Goal: Task Accomplishment & Management: Manage account settings

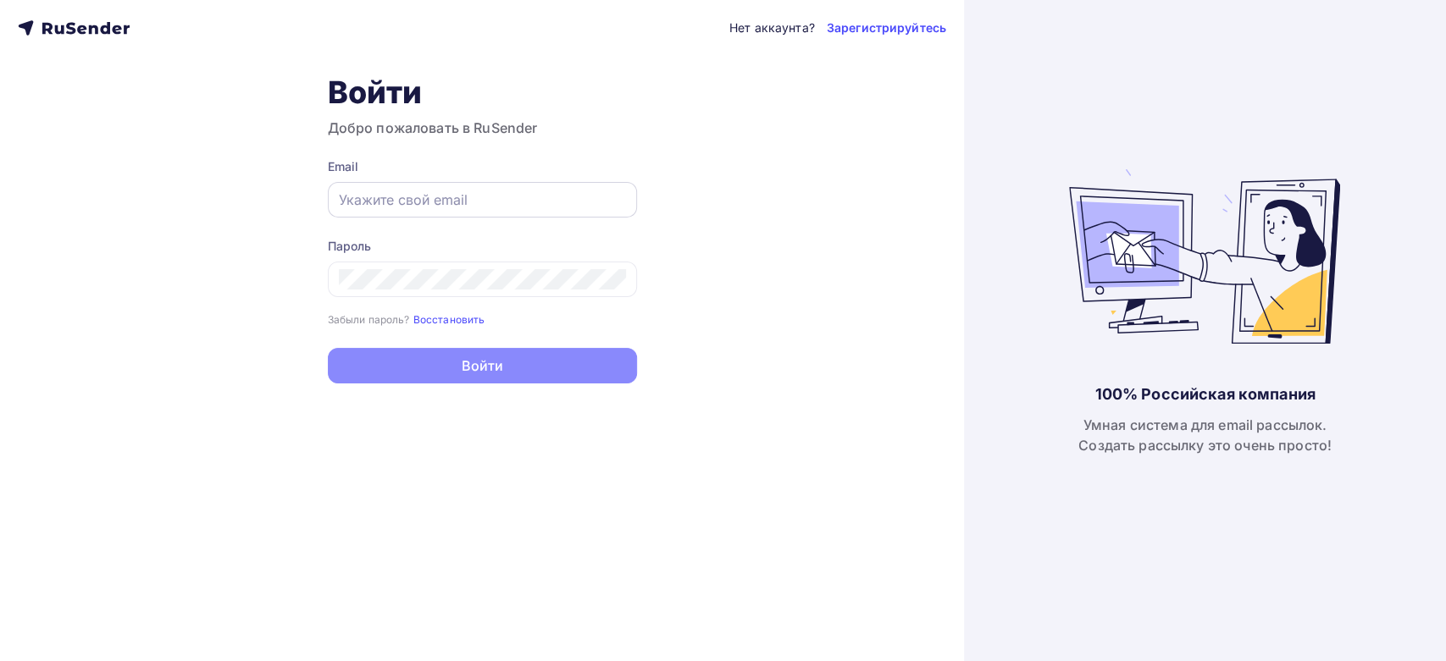
click at [440, 185] on div at bounding box center [482, 200] width 309 height 36
click at [438, 191] on input "text" at bounding box center [482, 200] width 287 height 20
paste input "[EMAIL_ADDRESS][DOMAIN_NAME]"
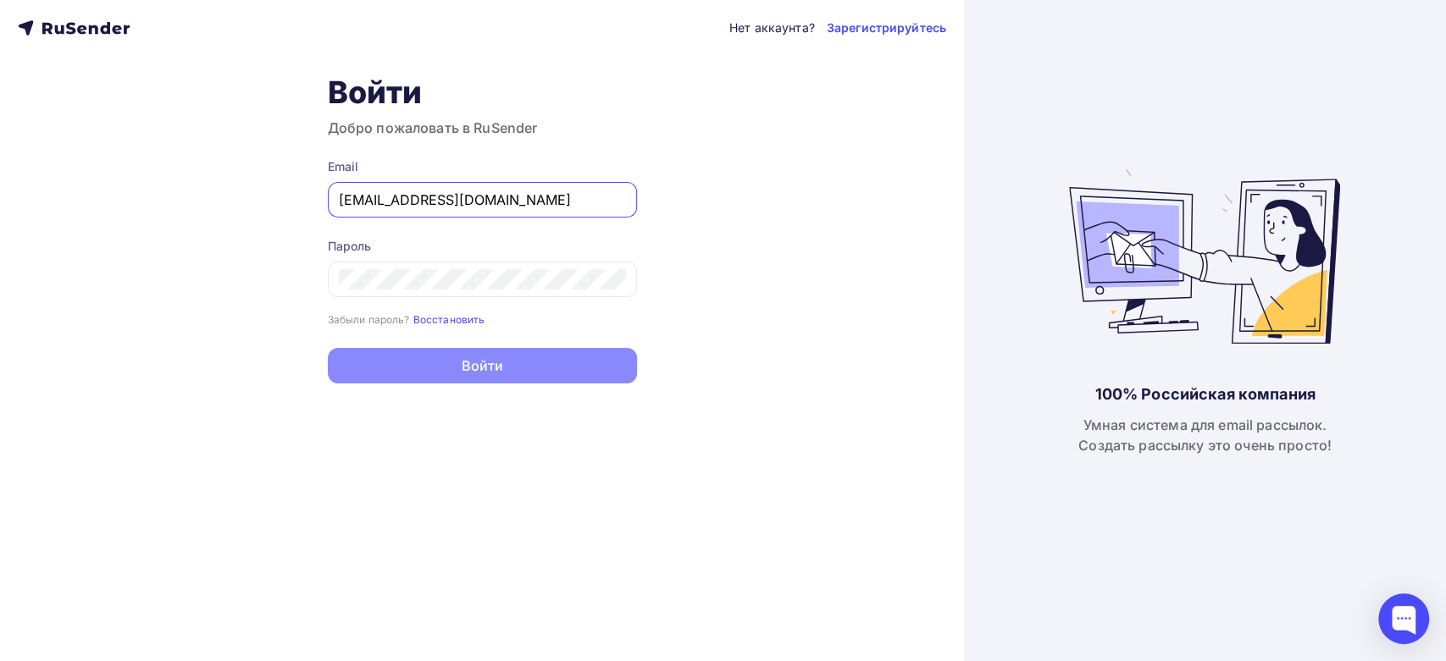
type input "[EMAIL_ADDRESS][DOMAIN_NAME]"
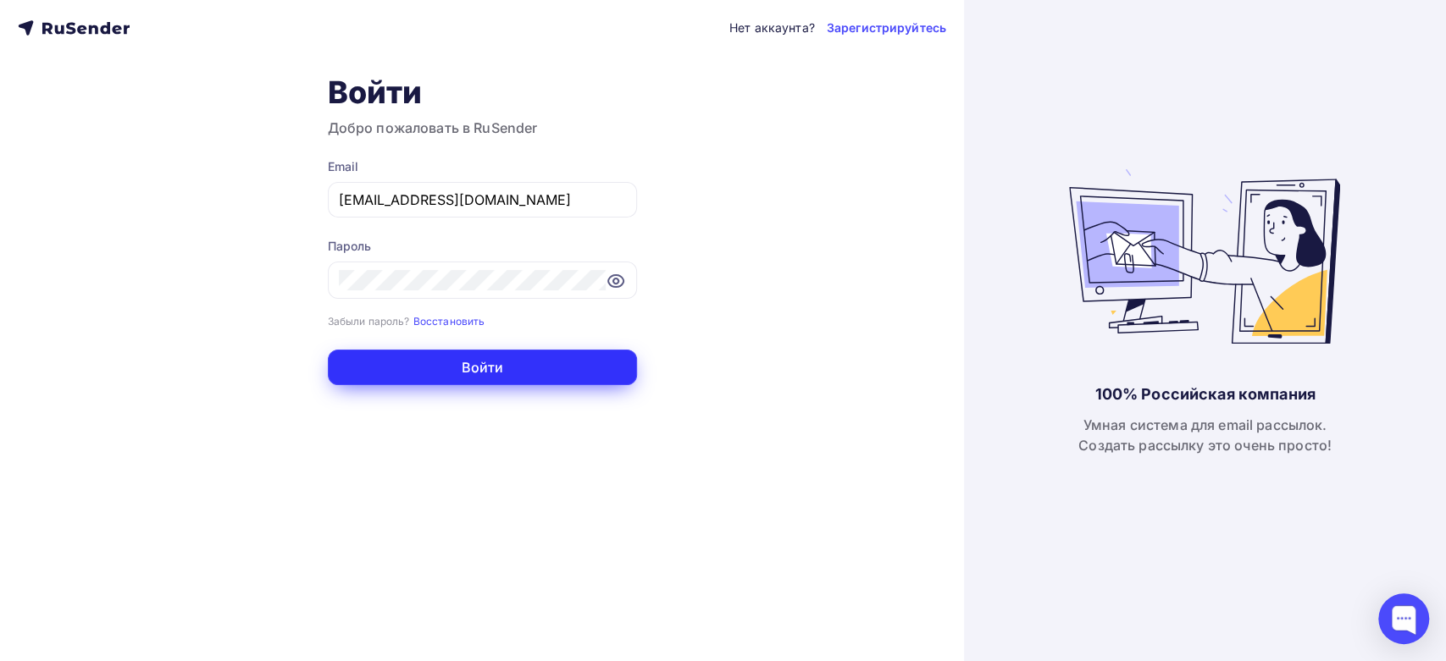
click at [400, 371] on button "Войти" at bounding box center [482, 368] width 309 height 36
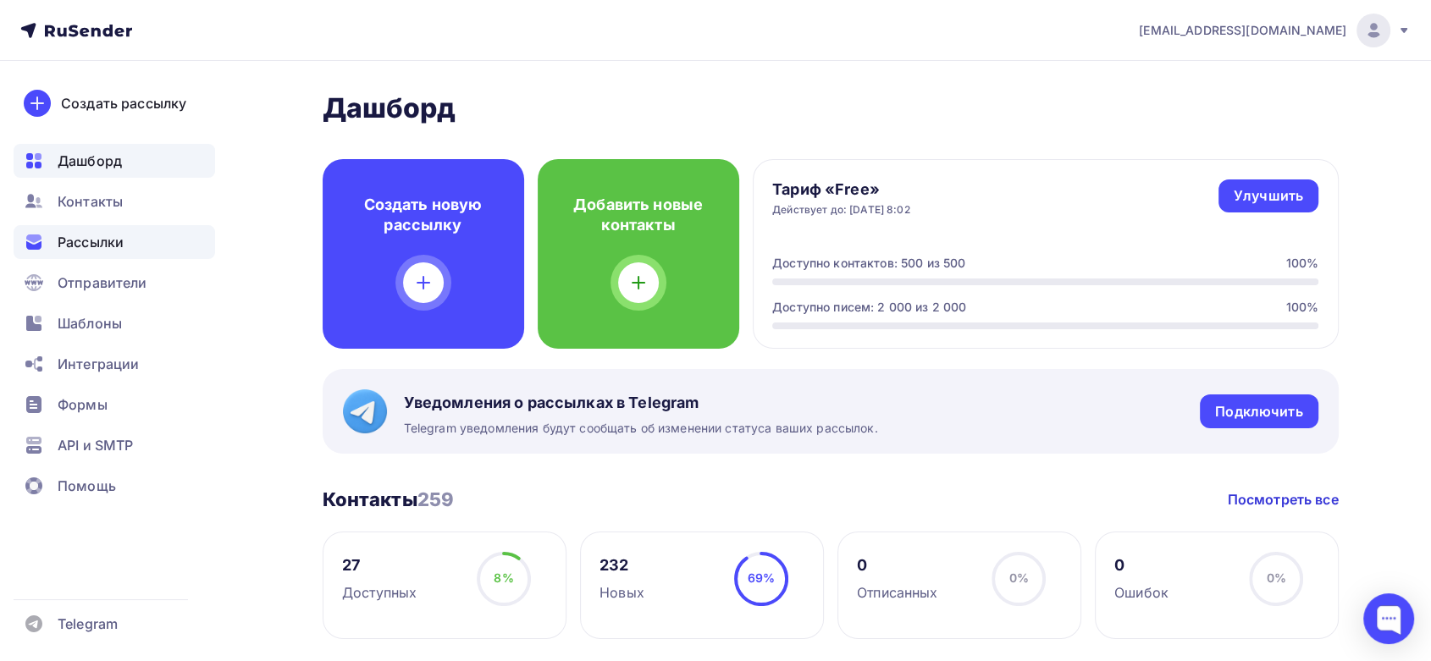
click at [129, 235] on div "Рассылки" at bounding box center [115, 242] width 202 height 34
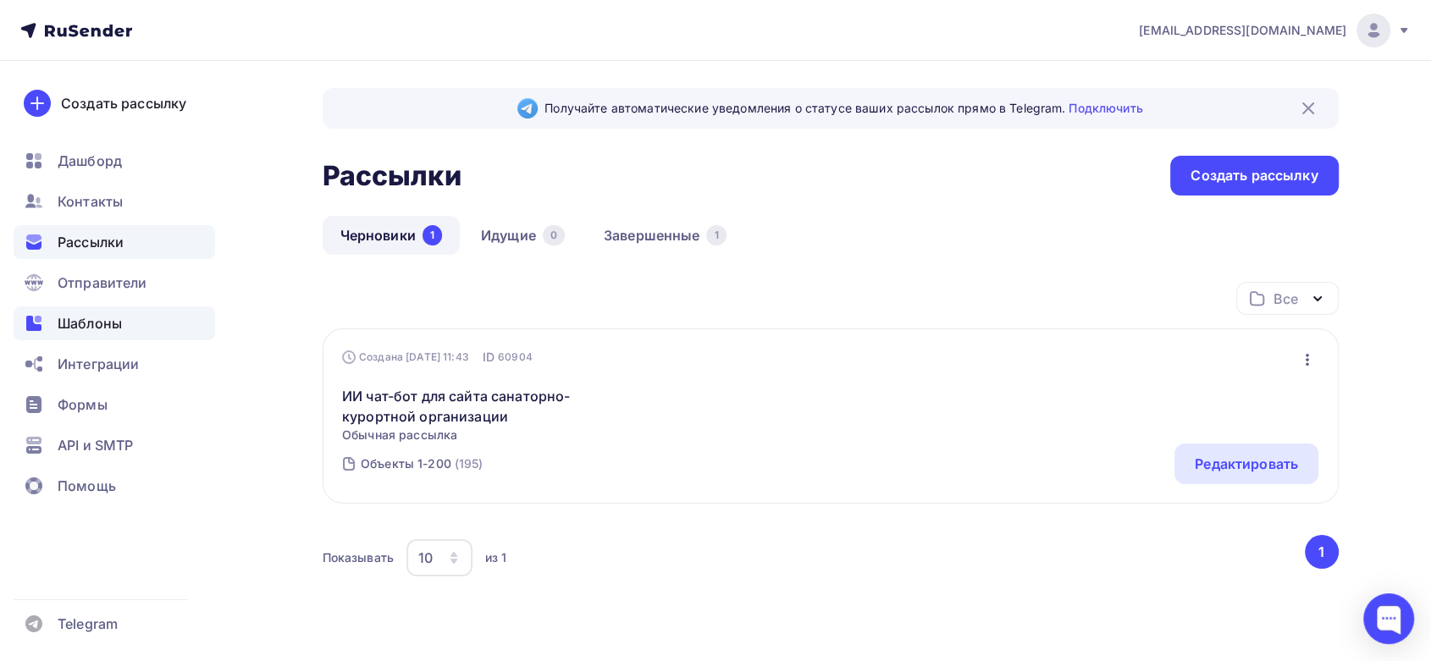
click at [100, 332] on span "Шаблоны" at bounding box center [90, 323] width 64 height 20
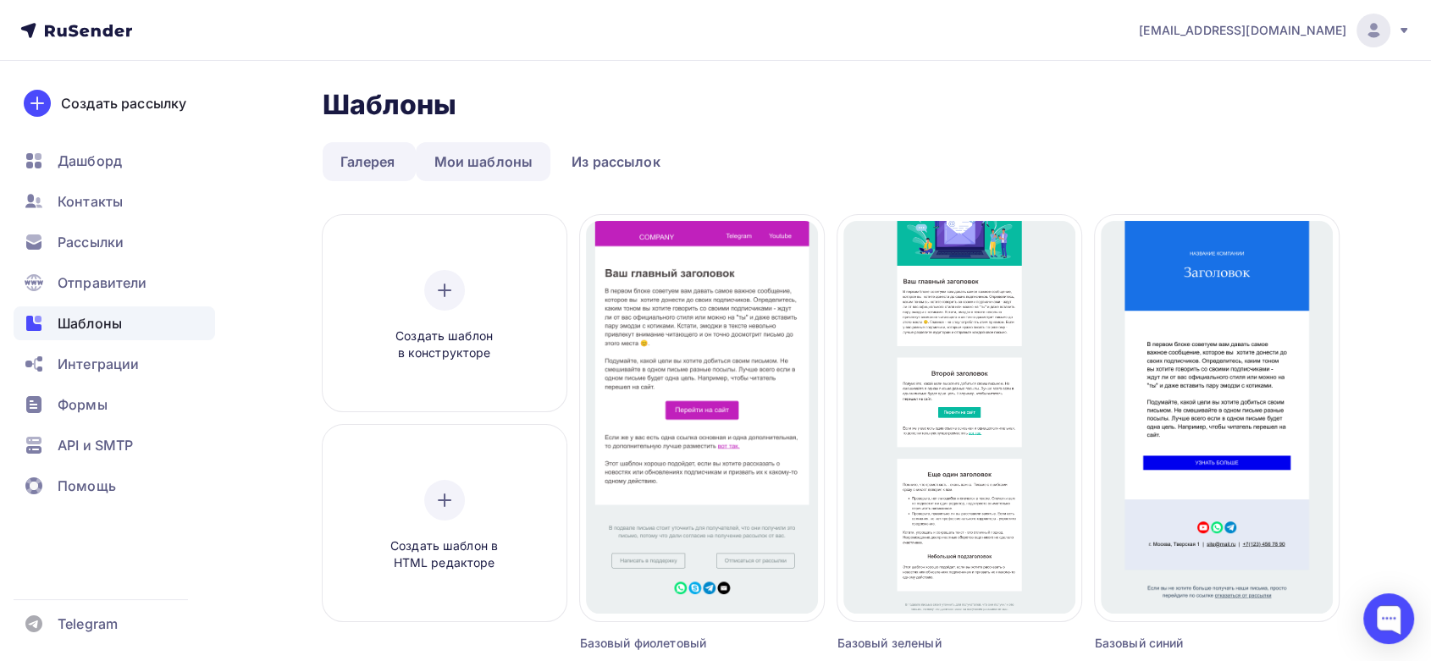
click at [458, 164] on link "Мои шаблоны" at bounding box center [483, 161] width 135 height 39
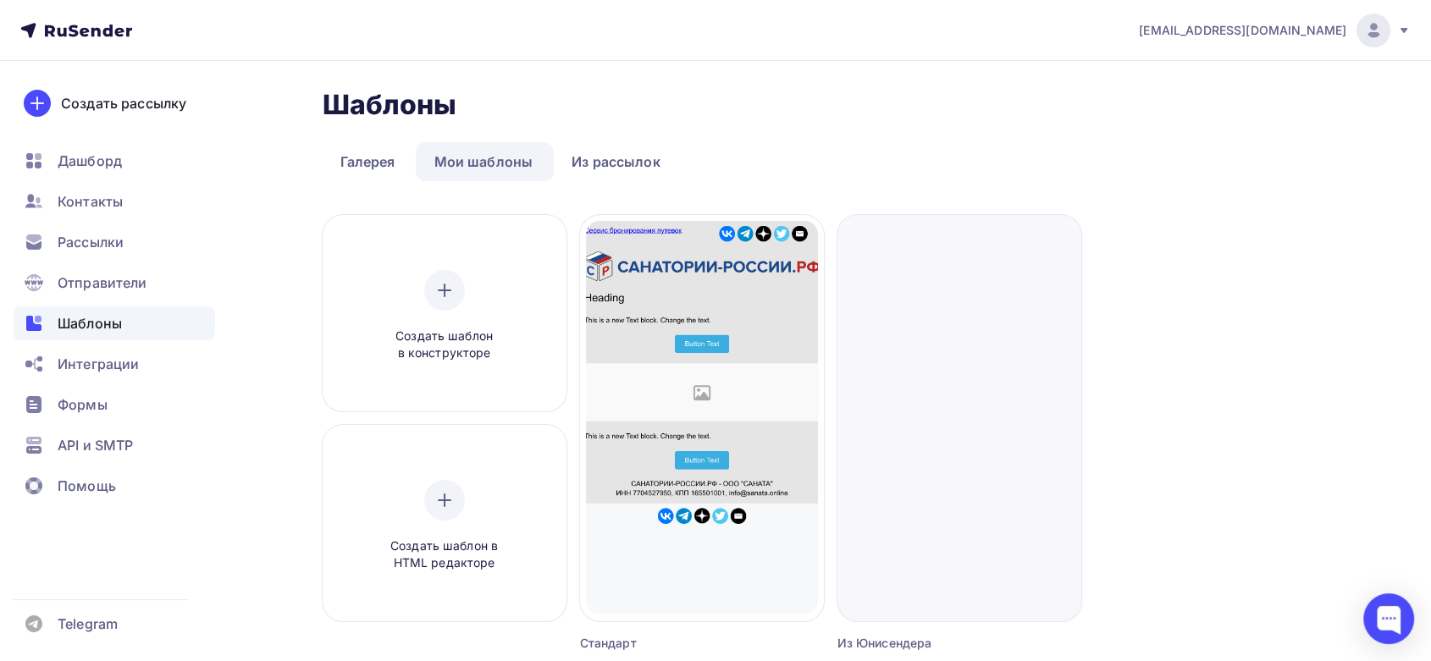
scroll to position [14, 0]
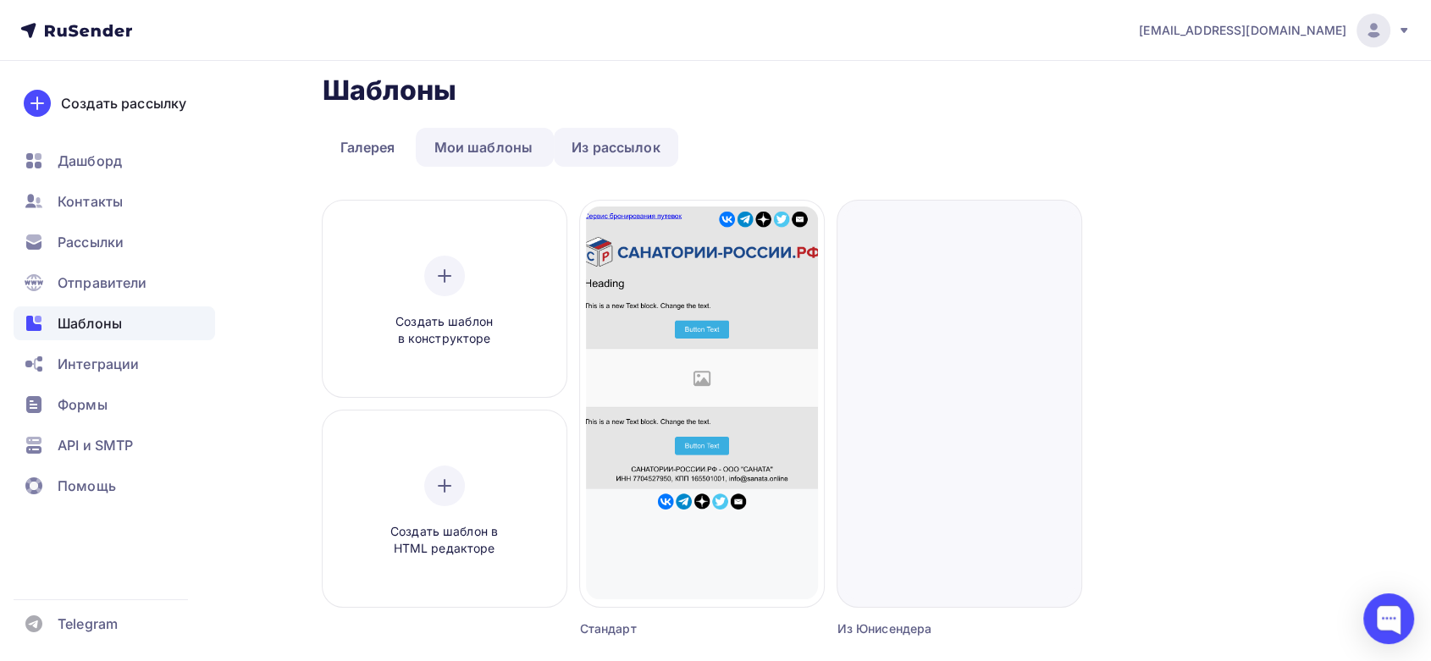
click at [628, 156] on link "Из рассылок" at bounding box center [616, 147] width 124 height 39
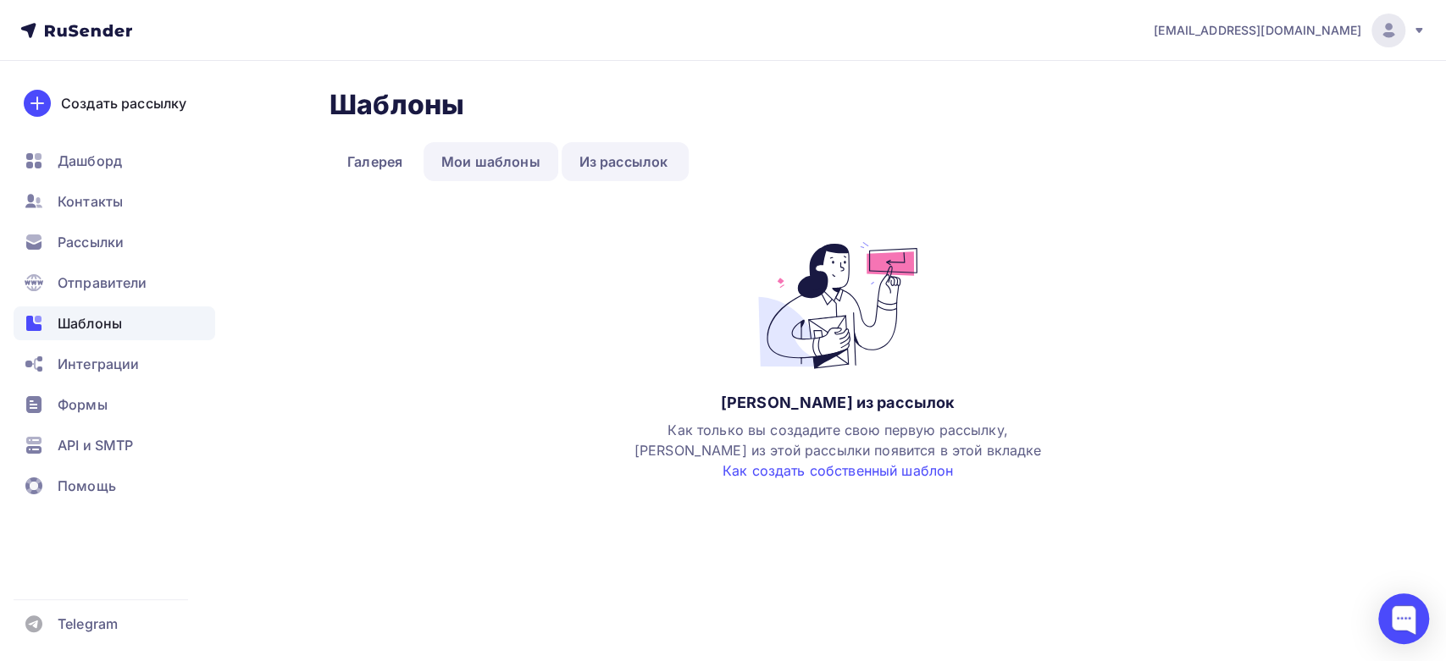
click at [500, 169] on link "Мои шаблоны" at bounding box center [490, 161] width 135 height 39
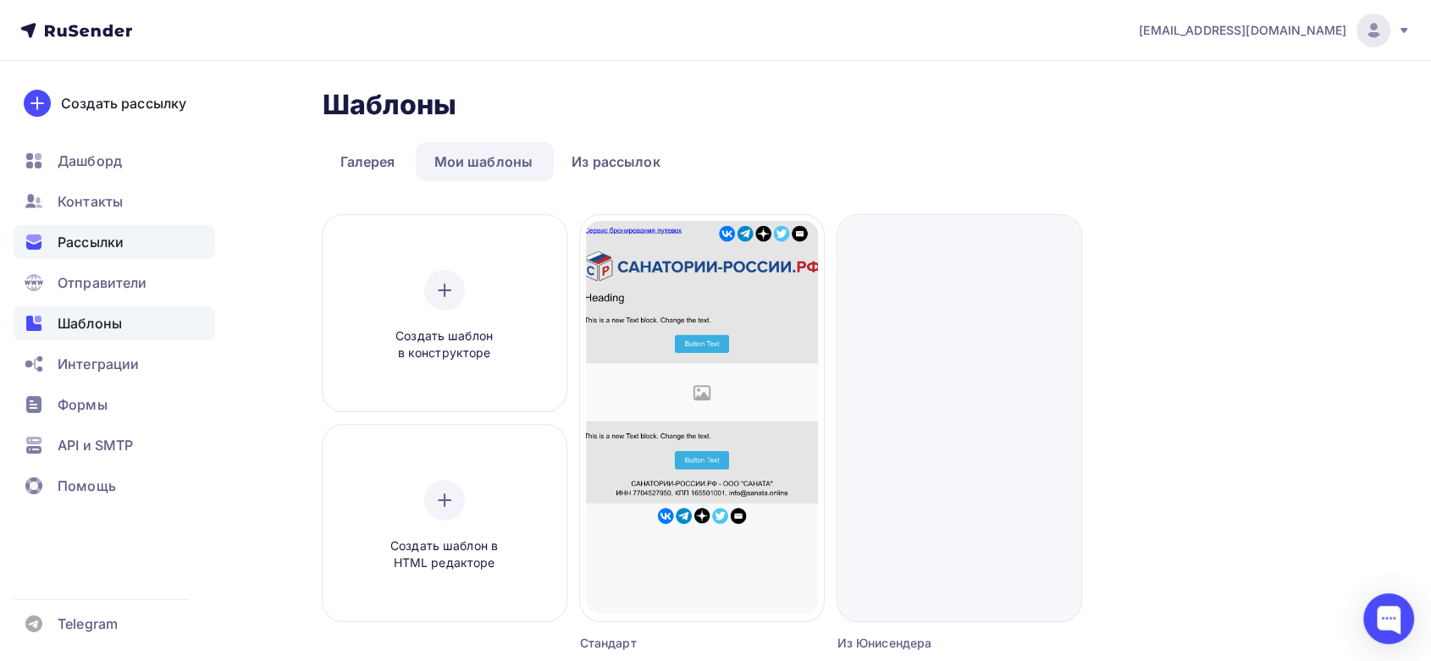
click at [102, 248] on span "Рассылки" at bounding box center [91, 242] width 66 height 20
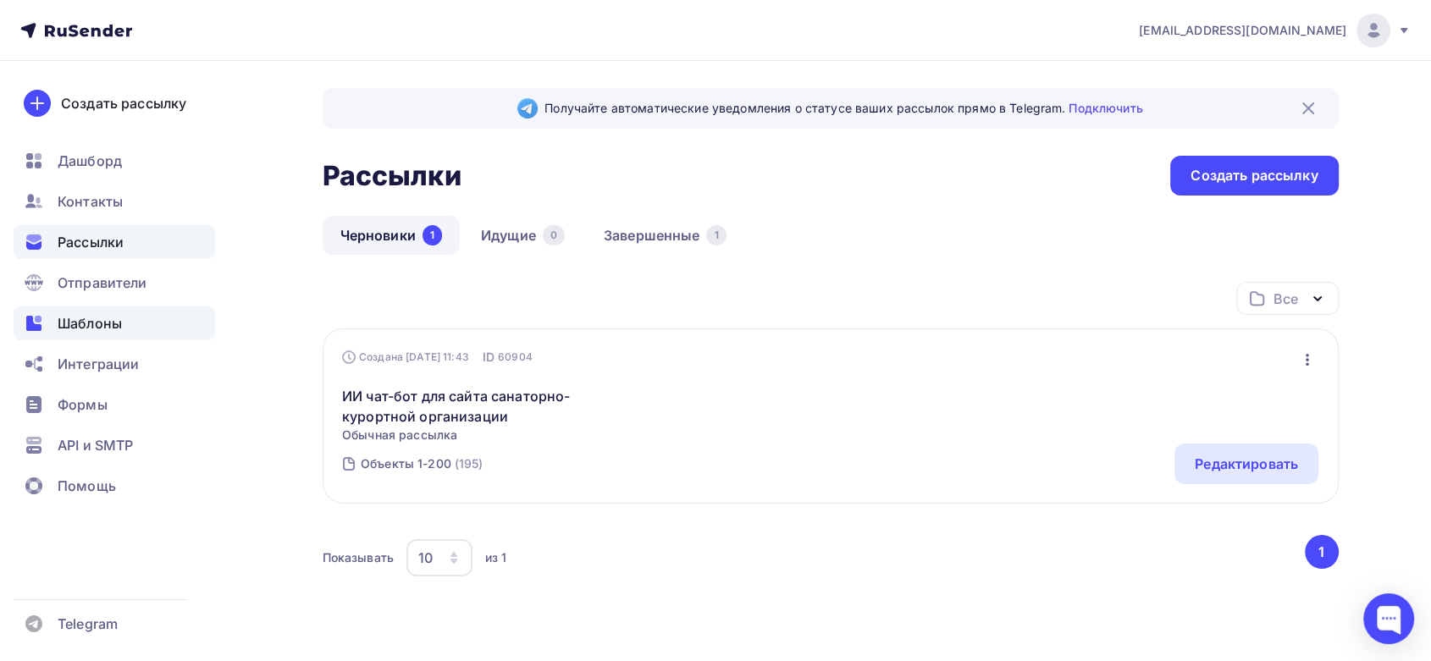
click at [73, 318] on span "Шаблоны" at bounding box center [90, 323] width 64 height 20
